Goal: Information Seeking & Learning: Learn about a topic

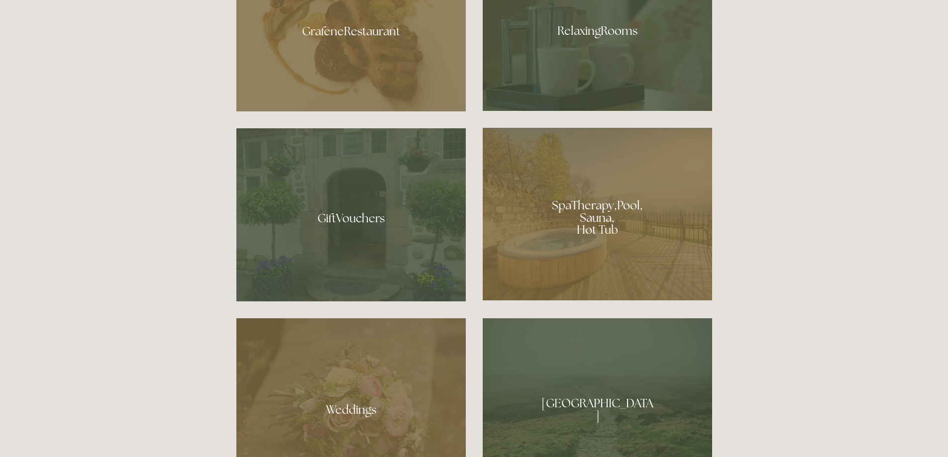
scroll to position [746, 0]
click at [597, 208] on div at bounding box center [597, 213] width 229 height 173
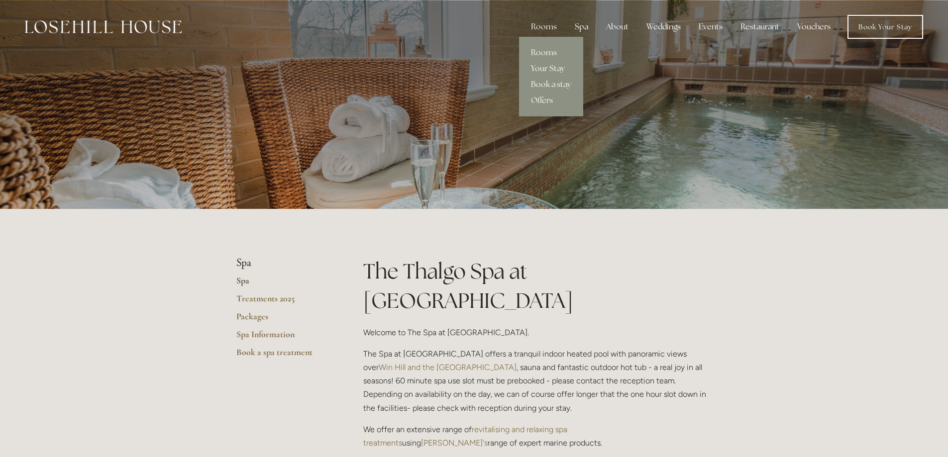
click at [543, 67] on link "Your Stay" at bounding box center [551, 69] width 64 height 16
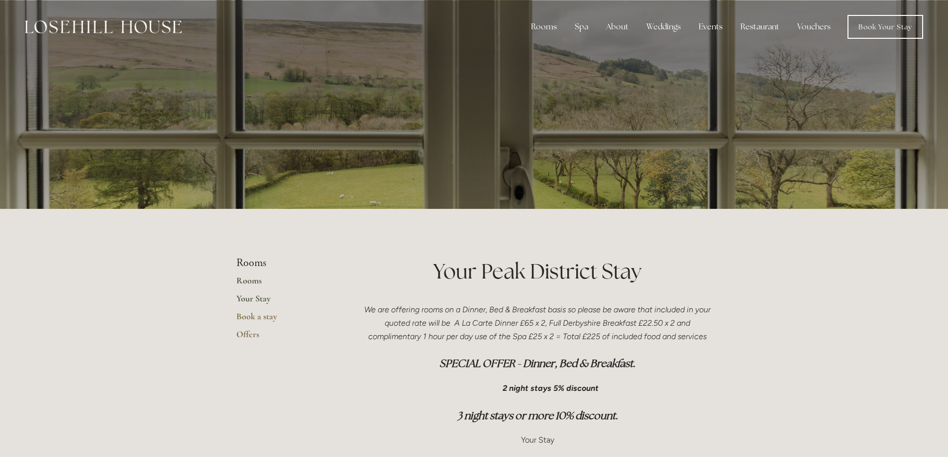
click at [245, 281] on link "Rooms" at bounding box center [283, 284] width 95 height 18
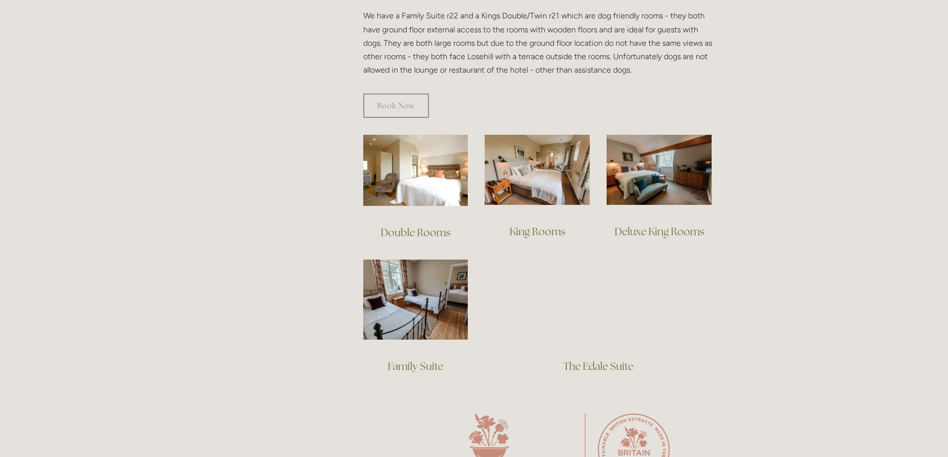
scroll to position [597, 0]
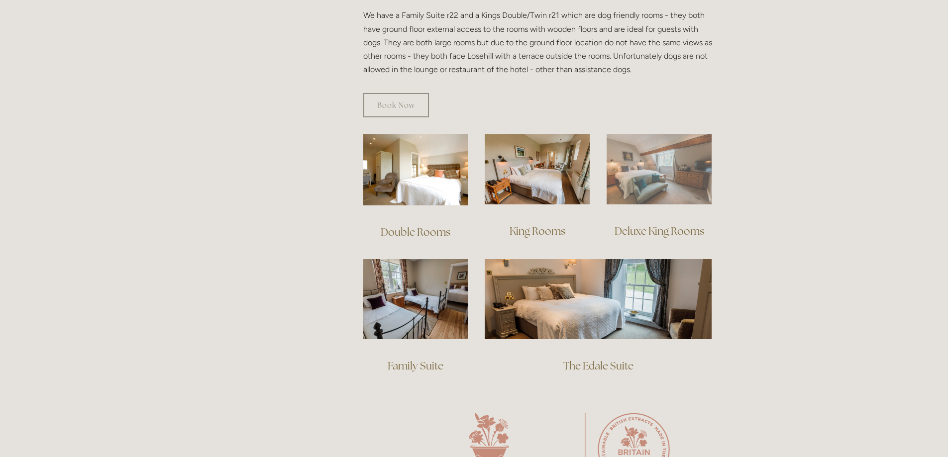
click at [662, 155] on img at bounding box center [658, 169] width 105 height 70
